Goal: Use online tool/utility: Utilize a website feature to perform a specific function

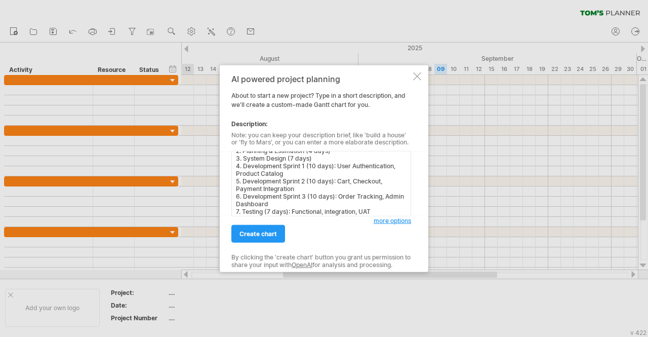
scroll to position [128, 0]
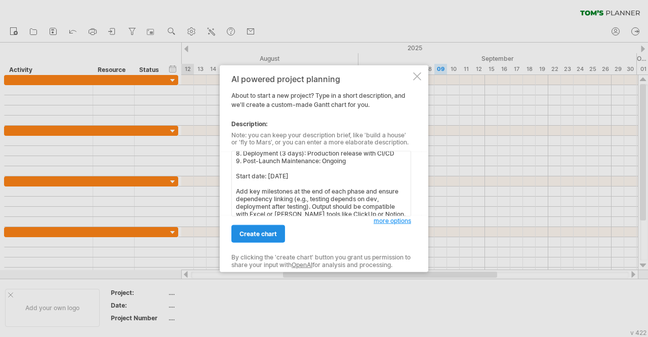
type textarea "Create a [PERSON_NAME] chart for a web development project called "SoleMate" — …"
drag, startPoint x: 263, startPoint y: 235, endPoint x: 286, endPoint y: 224, distance: 24.9
click at [263, 234] on span "create chart" at bounding box center [257, 234] width 37 height 8
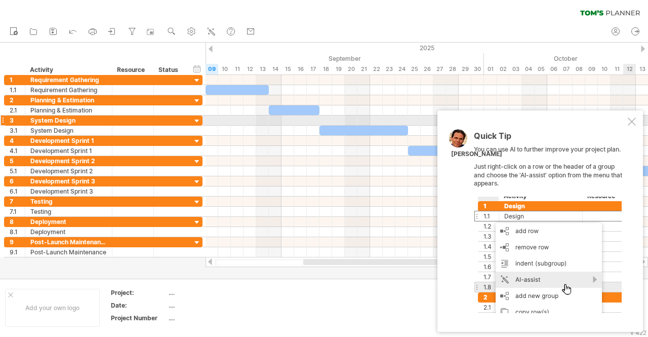
click at [634, 121] on div at bounding box center [632, 121] width 8 height 8
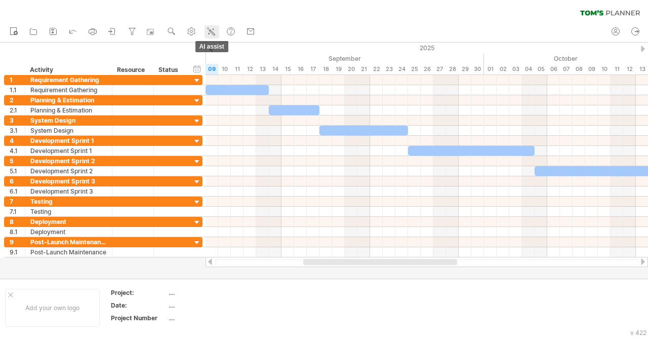
click at [214, 33] on icon at bounding box center [211, 31] width 10 height 10
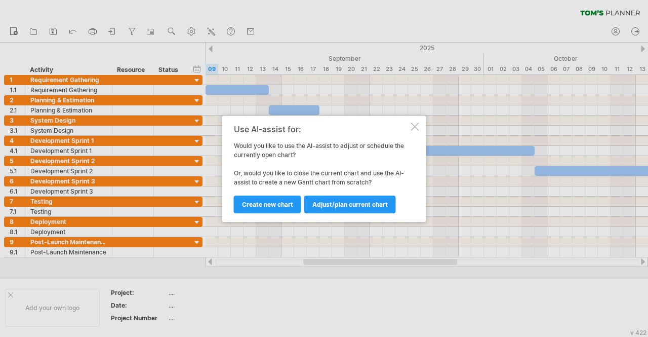
click at [411, 124] on div at bounding box center [415, 127] width 8 height 8
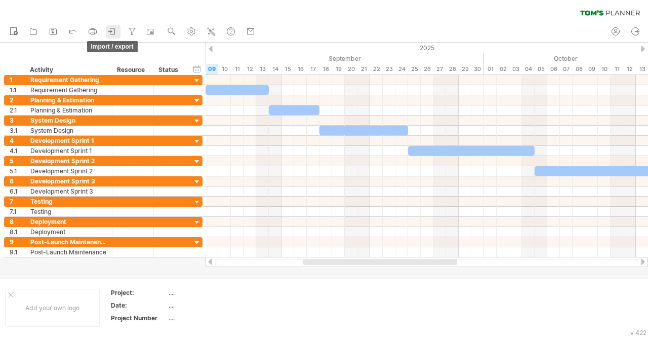
click at [111, 26] on icon at bounding box center [112, 31] width 10 height 10
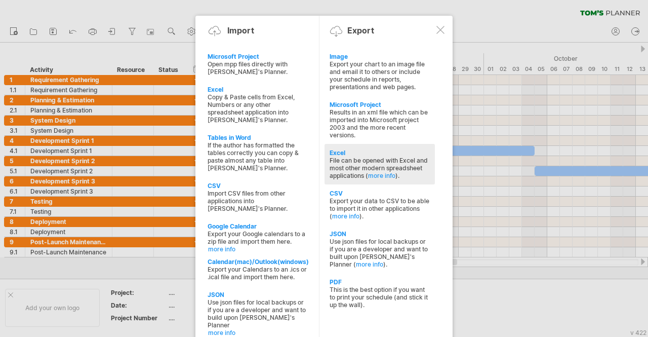
click at [414, 149] on div "Excel" at bounding box center [380, 153] width 100 height 8
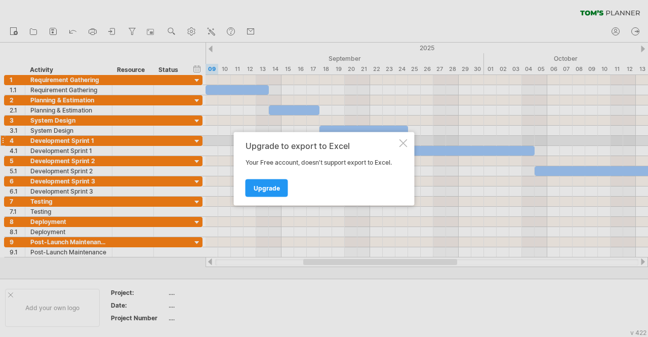
click at [406, 143] on div at bounding box center [403, 143] width 8 height 8
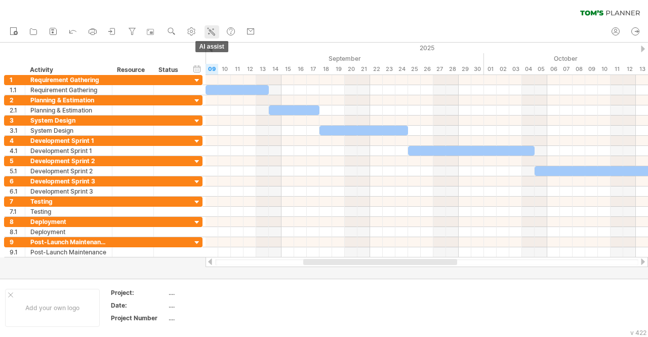
click at [213, 29] on icon at bounding box center [211, 31] width 10 height 10
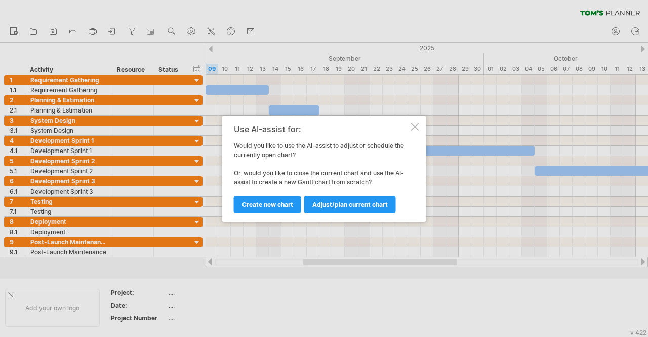
click at [420, 125] on div "Use AI-assist for: Would you like to use the AI-assist to adjust or schedule th…" at bounding box center [324, 168] width 204 height 106
click at [414, 124] on div at bounding box center [415, 127] width 8 height 8
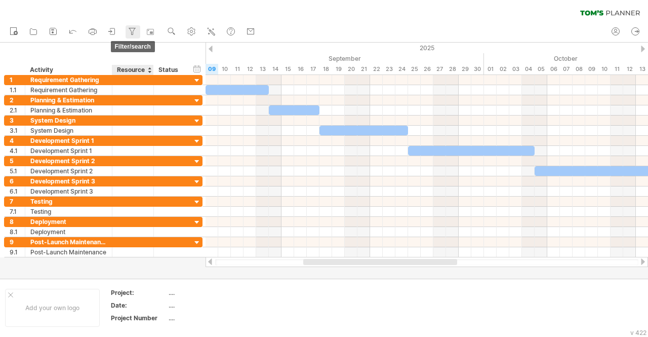
click at [136, 36] on div at bounding box center [132, 32] width 10 height 10
type input "**********"
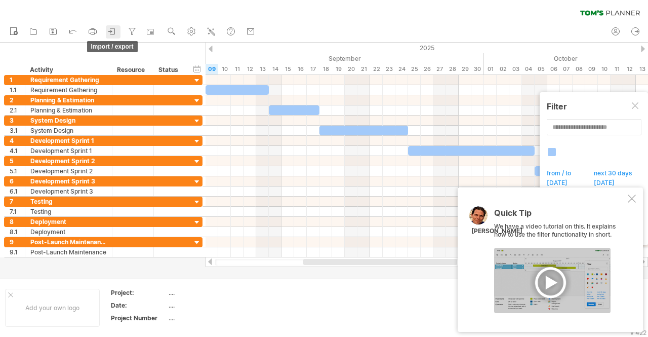
click at [111, 26] on icon at bounding box center [112, 31] width 10 height 10
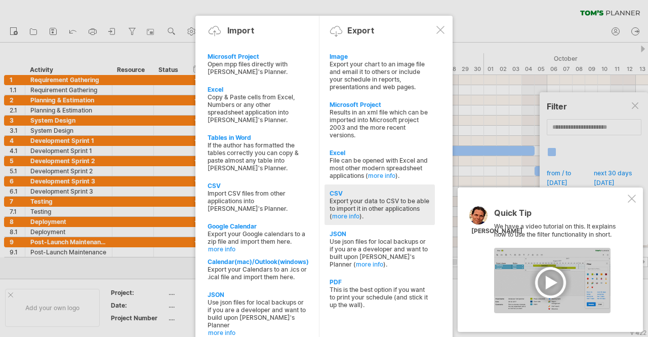
click at [371, 189] on div "CSV" at bounding box center [380, 193] width 100 height 8
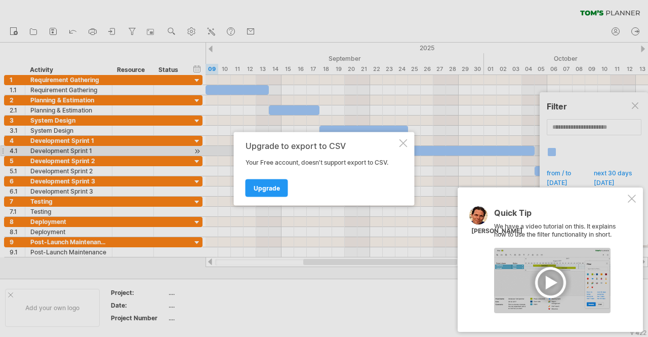
click at [400, 146] on div at bounding box center [403, 143] width 8 height 8
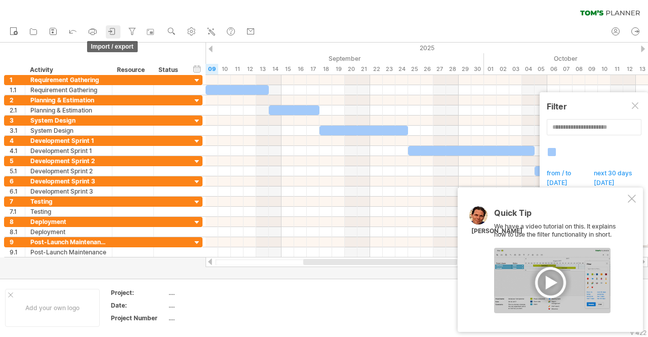
click at [117, 31] on icon at bounding box center [112, 31] width 10 height 10
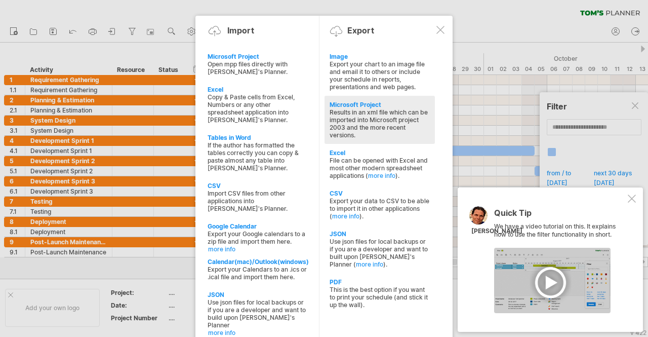
click at [362, 114] on div "Results in an xml file which can be imported into Microsoft project 2003 and th…" at bounding box center [380, 123] width 100 height 30
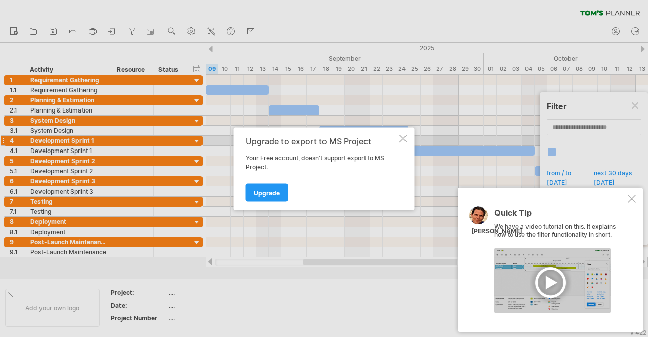
click at [400, 138] on div at bounding box center [403, 138] width 8 height 8
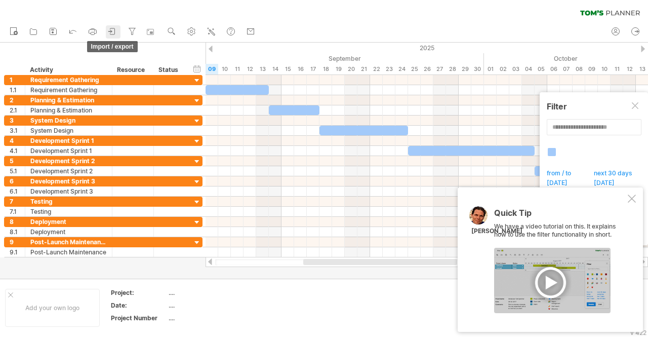
click at [118, 30] on link "import / export" at bounding box center [113, 31] width 15 height 13
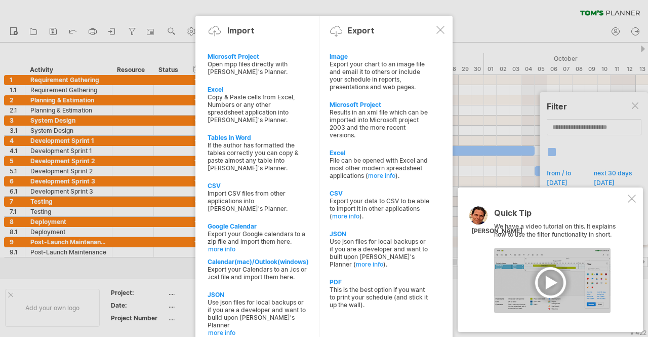
click at [439, 31] on div at bounding box center [440, 30] width 8 height 8
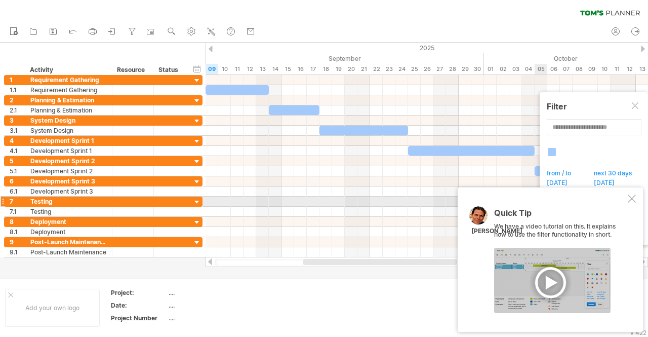
click at [631, 200] on div at bounding box center [632, 198] width 8 height 8
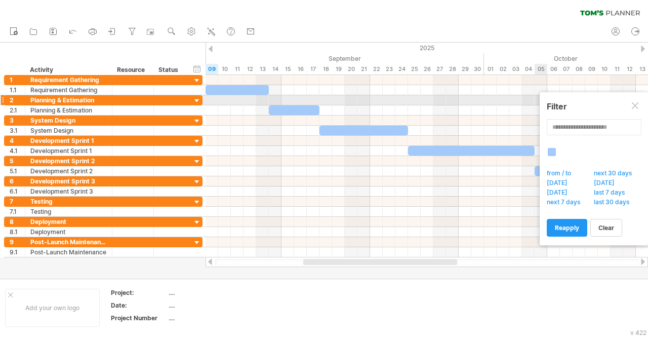
click at [639, 103] on div at bounding box center [636, 106] width 8 height 8
